Goal: Task Accomplishment & Management: Manage account settings

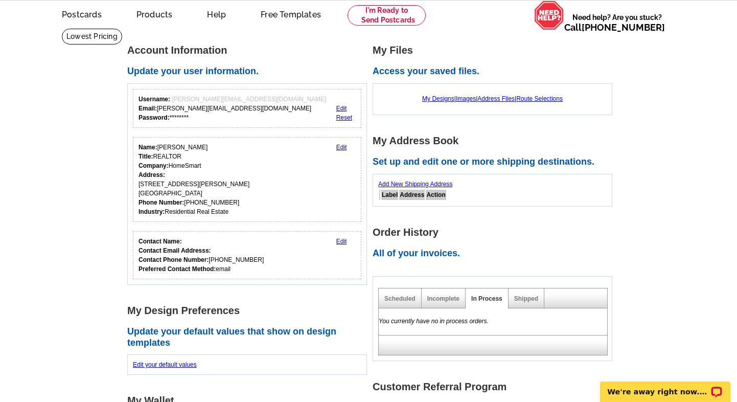
scroll to position [38, 0]
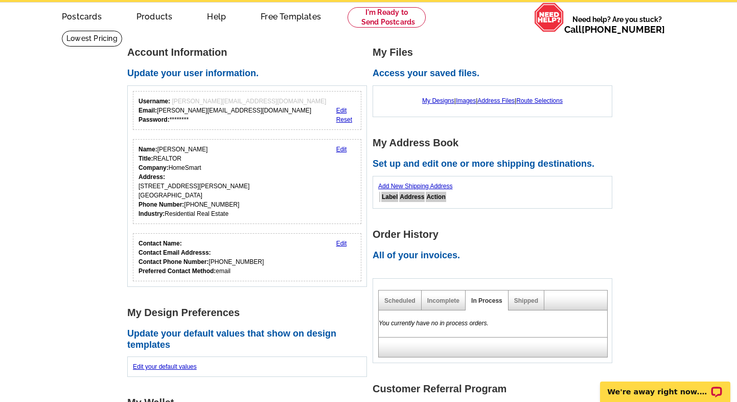
click at [341, 119] on link "Reset" at bounding box center [344, 119] width 16 height 7
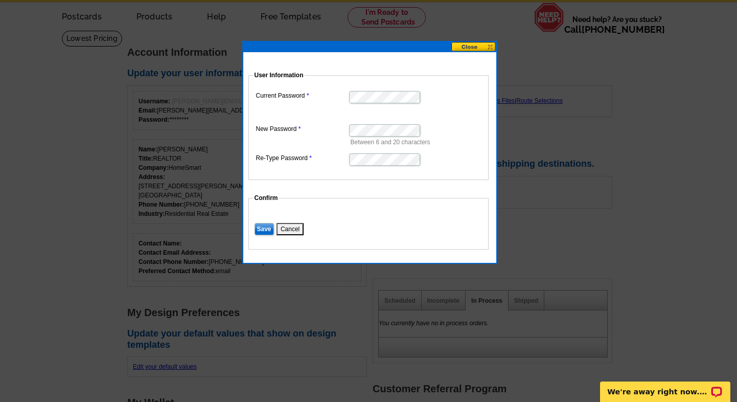
click at [291, 229] on button "Cancel" at bounding box center [289, 229] width 27 height 12
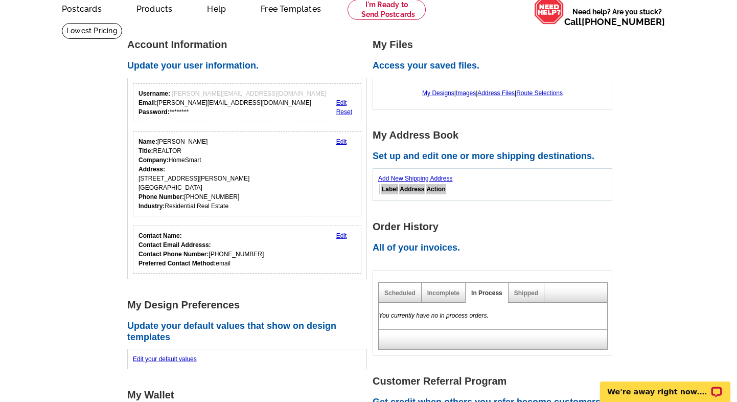
scroll to position [45, 0]
click at [346, 111] on link "Reset" at bounding box center [344, 112] width 16 height 7
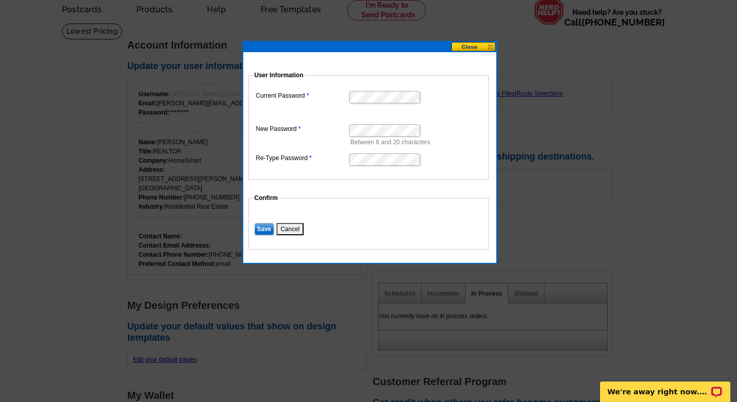
scroll to position [0, 0]
click at [264, 231] on input "Save" at bounding box center [263, 229] width 19 height 12
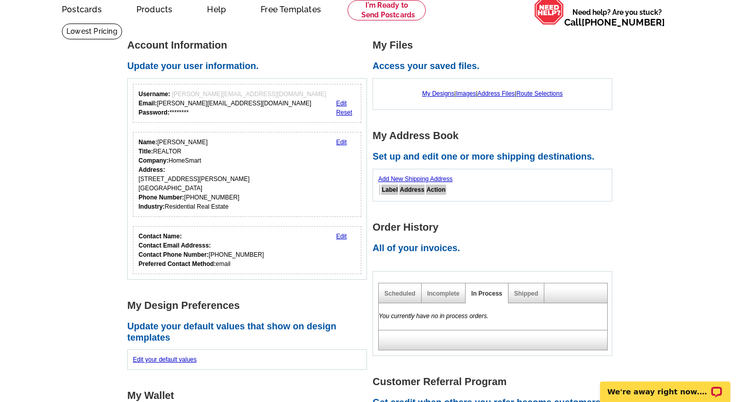
click at [344, 141] on link "Edit" at bounding box center [341, 141] width 11 height 7
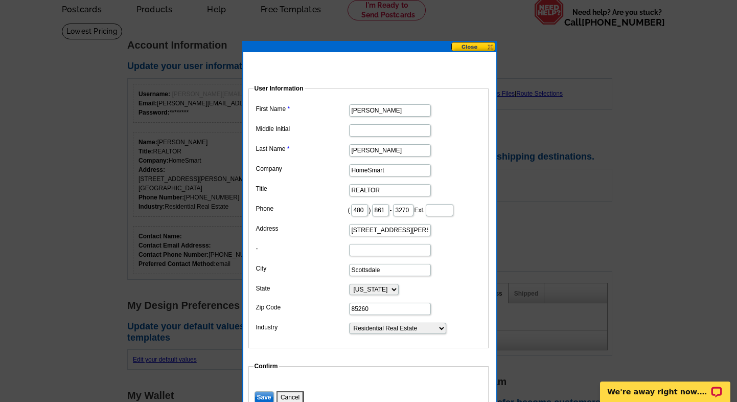
click at [368, 210] on input "480" at bounding box center [359, 210] width 17 height 12
type input "4"
click at [389, 209] on input "861" at bounding box center [380, 210] width 17 height 12
click at [413, 209] on input "3270" at bounding box center [403, 210] width 20 height 12
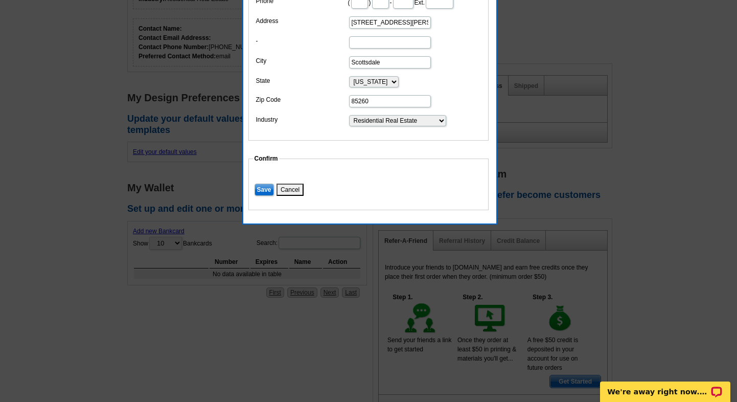
scroll to position [253, 0]
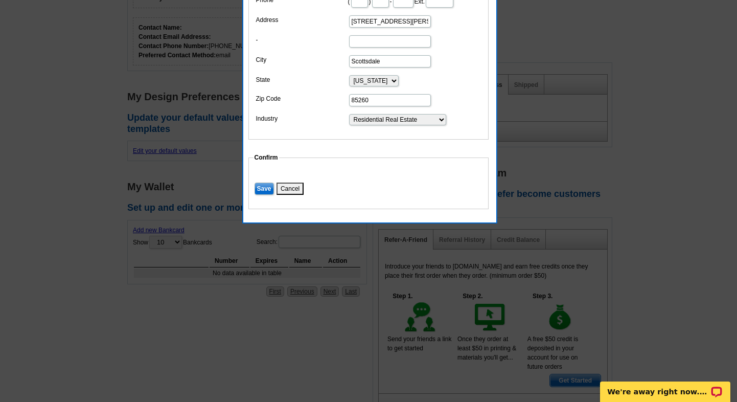
click at [267, 195] on input "Save" at bounding box center [263, 188] width 19 height 12
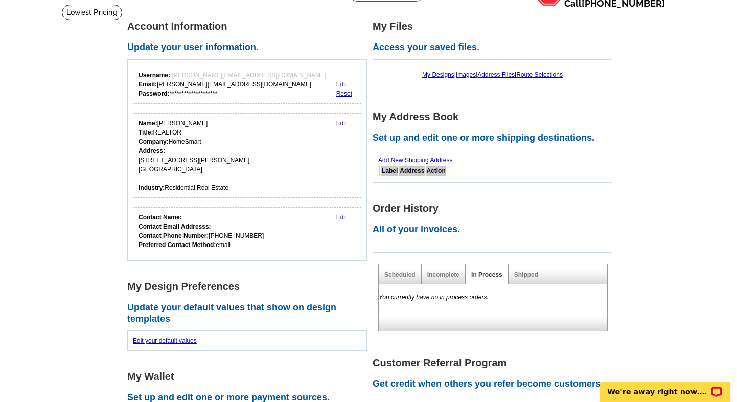
scroll to position [60, 0]
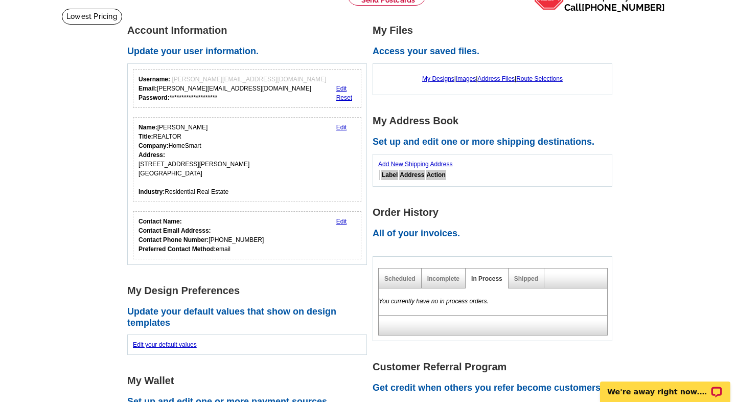
click at [339, 219] on link "Edit" at bounding box center [341, 221] width 11 height 7
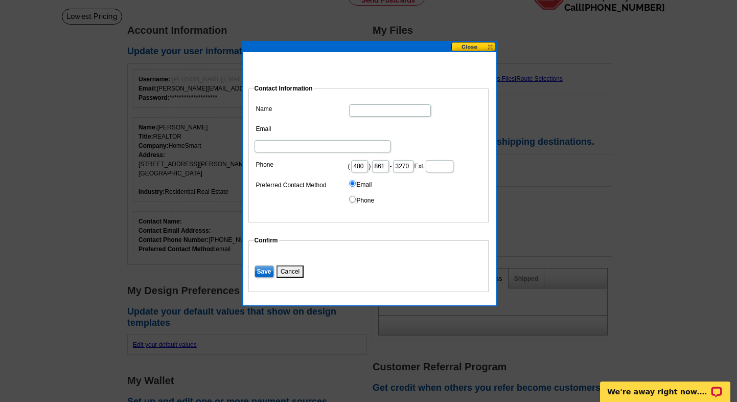
click at [368, 160] on input "480" at bounding box center [359, 166] width 17 height 12
click at [389, 160] on input "861" at bounding box center [380, 166] width 17 height 12
click at [413, 160] on input "3270" at bounding box center [403, 166] width 20 height 12
click at [269, 265] on input "Save" at bounding box center [263, 271] width 19 height 12
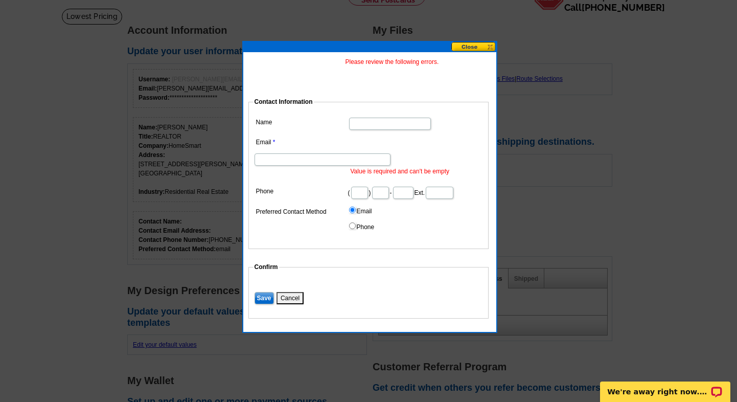
click at [361, 187] on input "text" at bounding box center [359, 193] width 17 height 12
type input "000"
type input "0002"
click at [268, 292] on input "Save" at bounding box center [263, 298] width 19 height 12
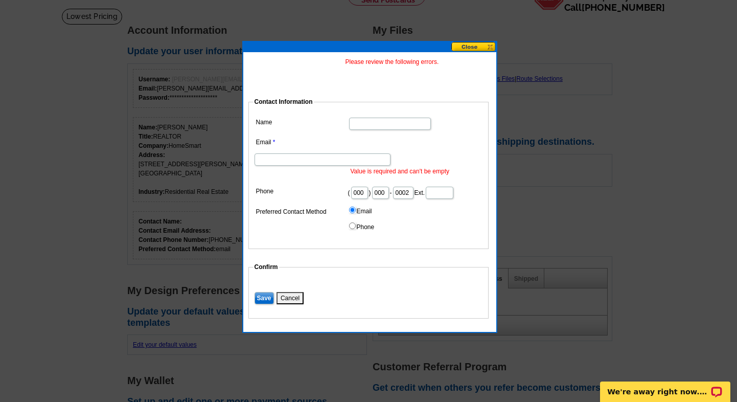
click at [365, 187] on input "000" at bounding box center [359, 193] width 17 height 12
type input "0"
type input "222"
type input "123"
click at [263, 293] on input "Save" at bounding box center [263, 298] width 19 height 12
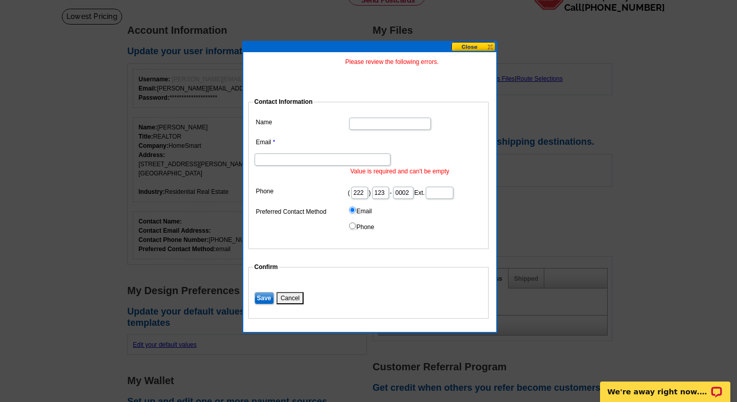
click at [365, 187] on input "222" at bounding box center [359, 193] width 17 height 12
type input "2"
type input "480"
type input "222"
click at [267, 294] on input "Save" at bounding box center [263, 298] width 19 height 12
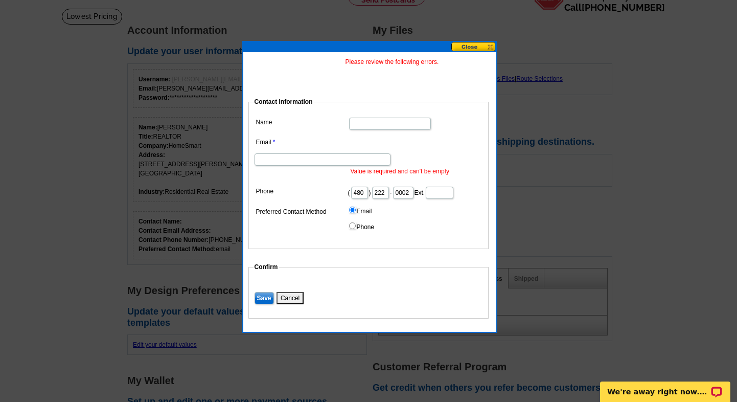
click at [389, 187] on input "222" at bounding box center [380, 193] width 17 height 12
type input "2"
type input "541"
click at [266, 292] on input "Save" at bounding box center [263, 298] width 19 height 12
click at [466, 45] on button at bounding box center [473, 47] width 45 height 10
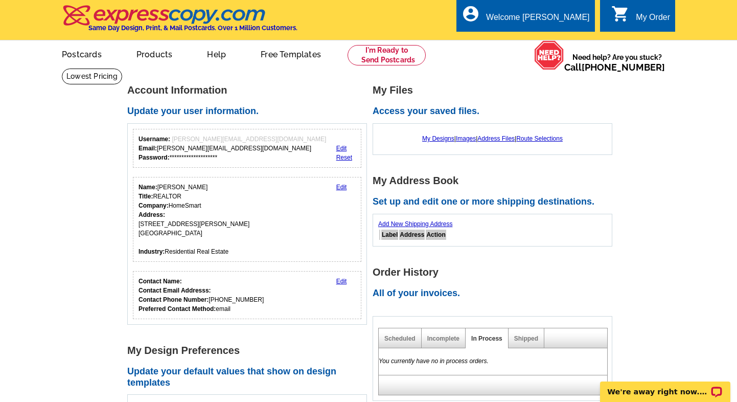
scroll to position [0, 0]
click at [215, 155] on div "**********" at bounding box center [232, 148] width 188 height 28
click at [345, 156] on link "Reset" at bounding box center [344, 157] width 16 height 7
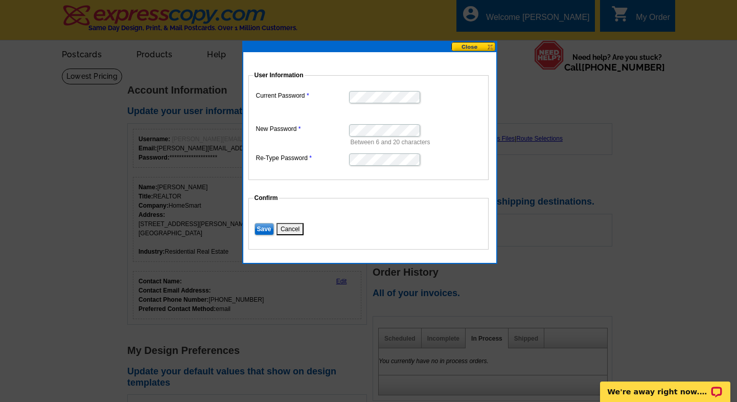
click at [675, 134] on div at bounding box center [368, 201] width 737 height 402
click at [468, 44] on button at bounding box center [473, 47] width 45 height 10
